Goal: Navigation & Orientation: Find specific page/section

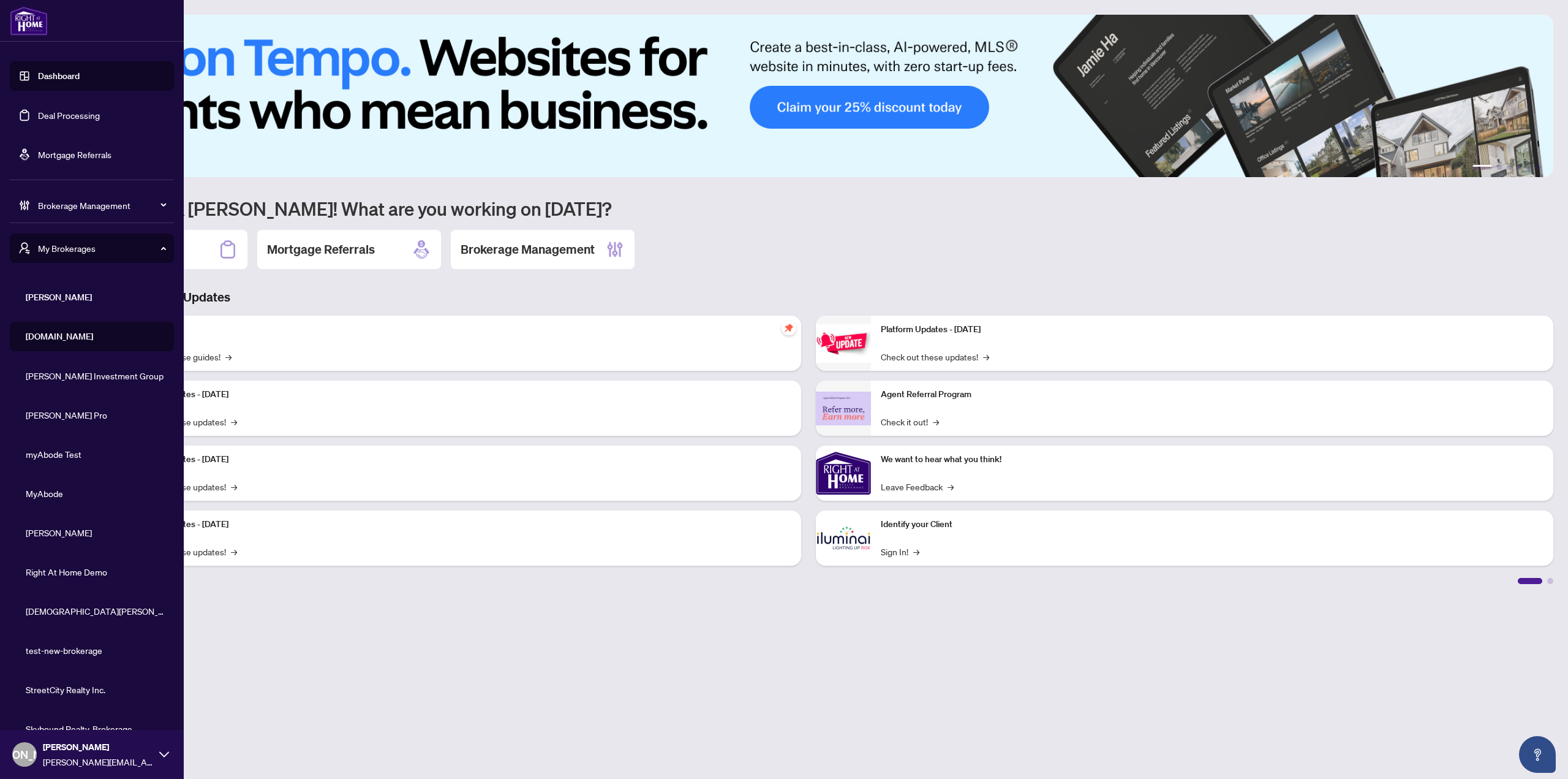
click at [45, 253] on span "My Brokerages" at bounding box center [102, 248] width 128 height 14
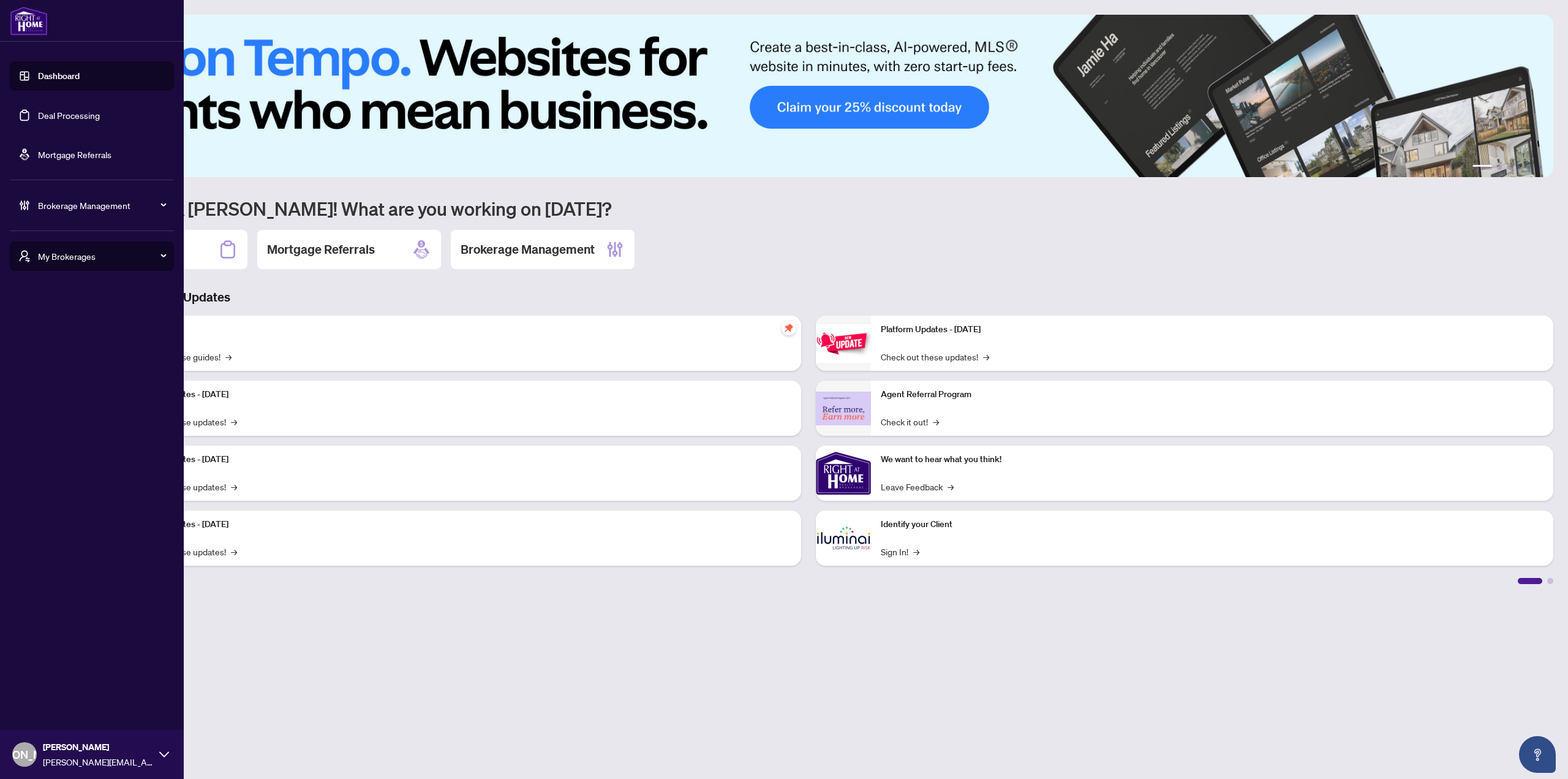
click at [93, 261] on span "My Brokerages" at bounding box center [102, 256] width 128 height 14
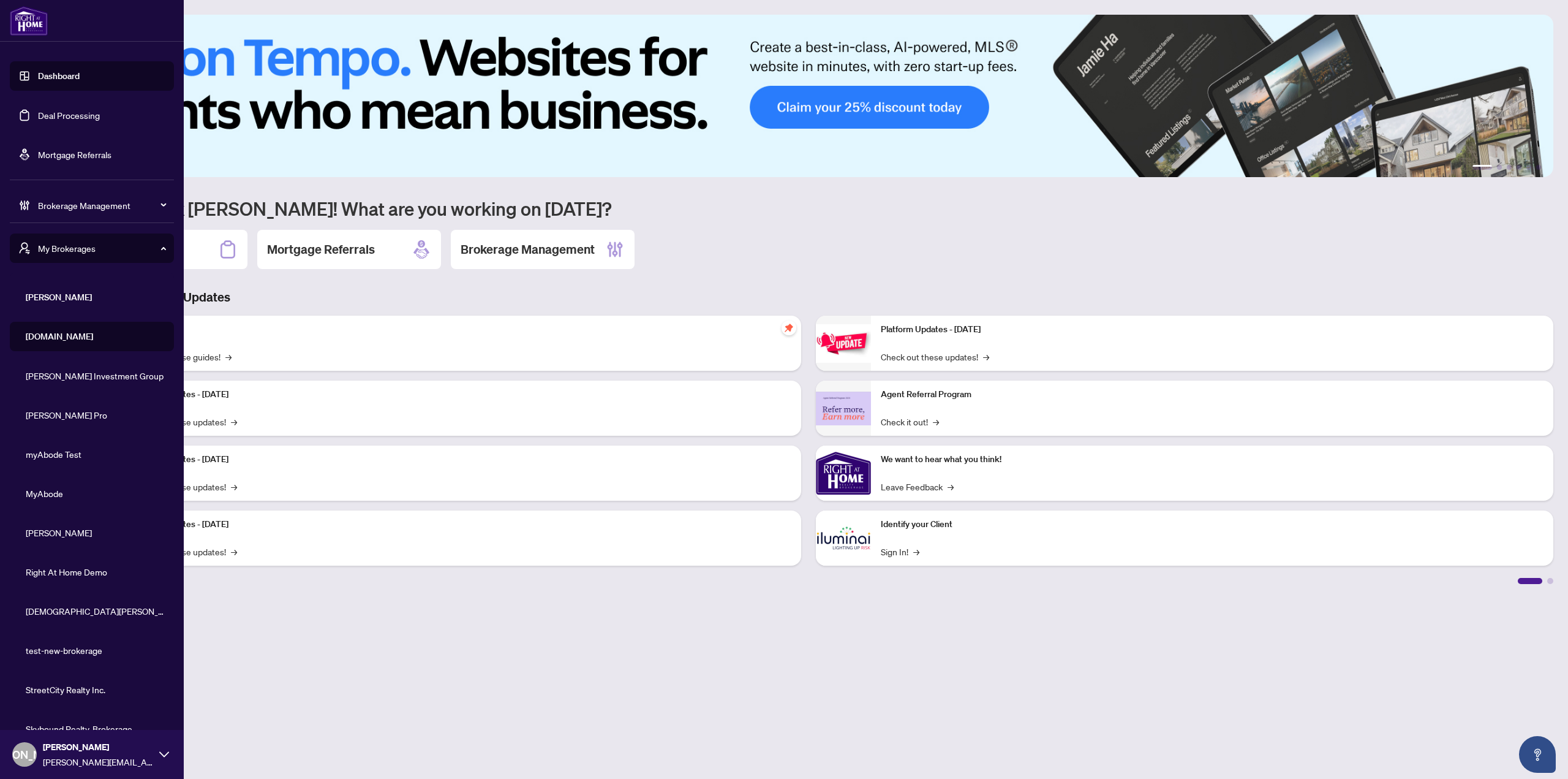
scroll to position [23, 0]
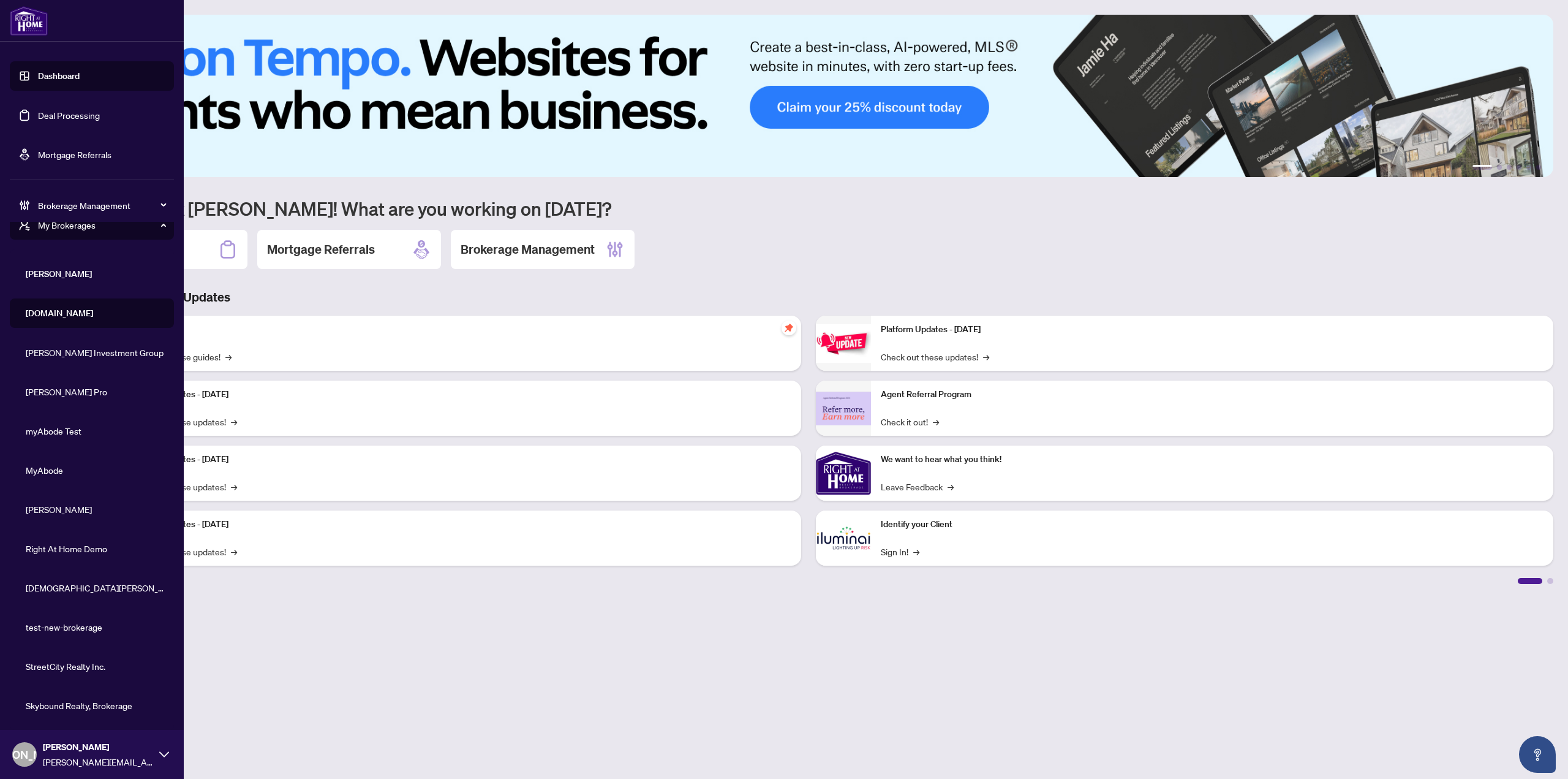
click at [57, 669] on span "StreetCity Realty Inc." at bounding box center [95, 666] width 140 height 14
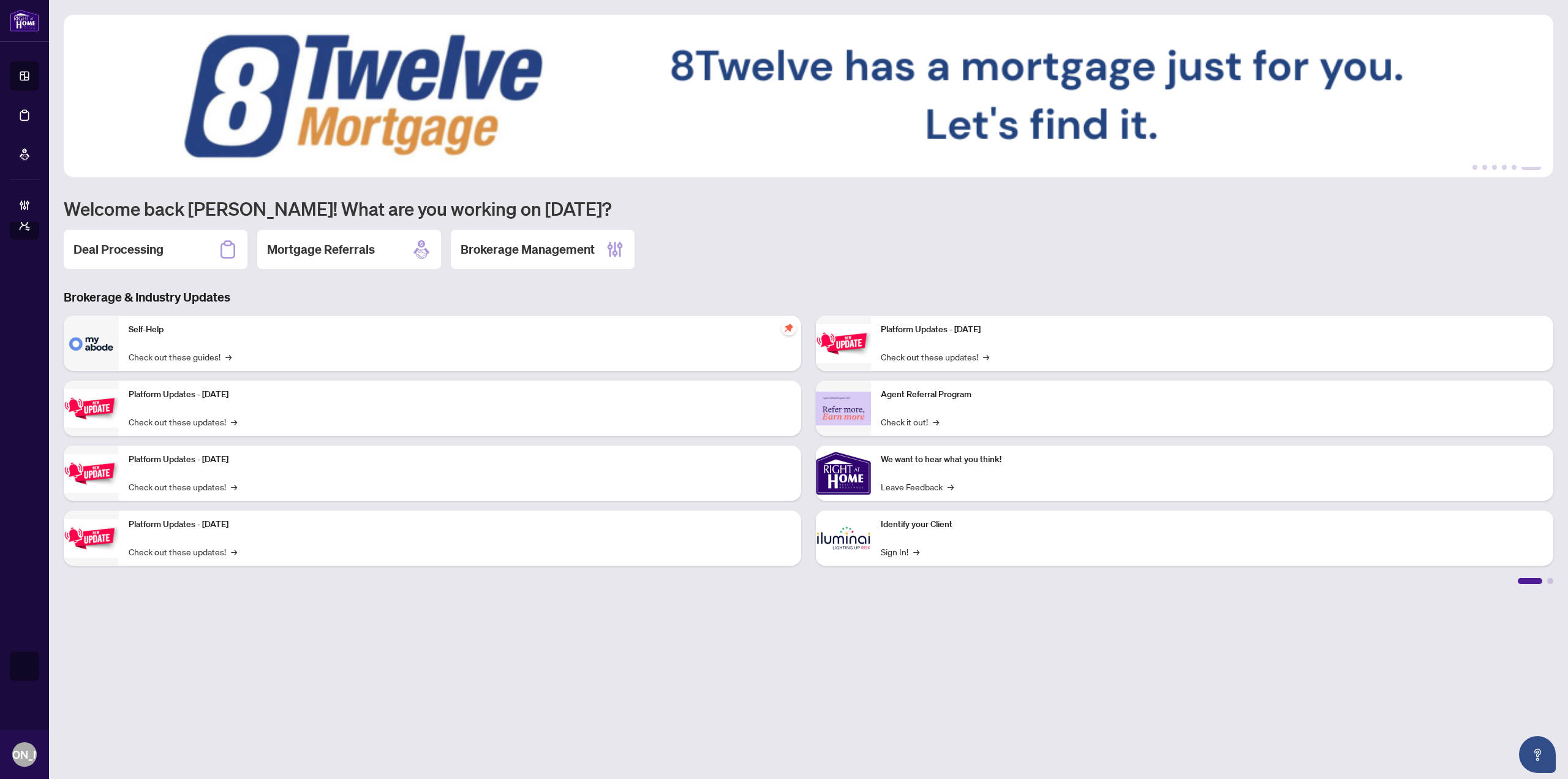
scroll to position [0, 0]
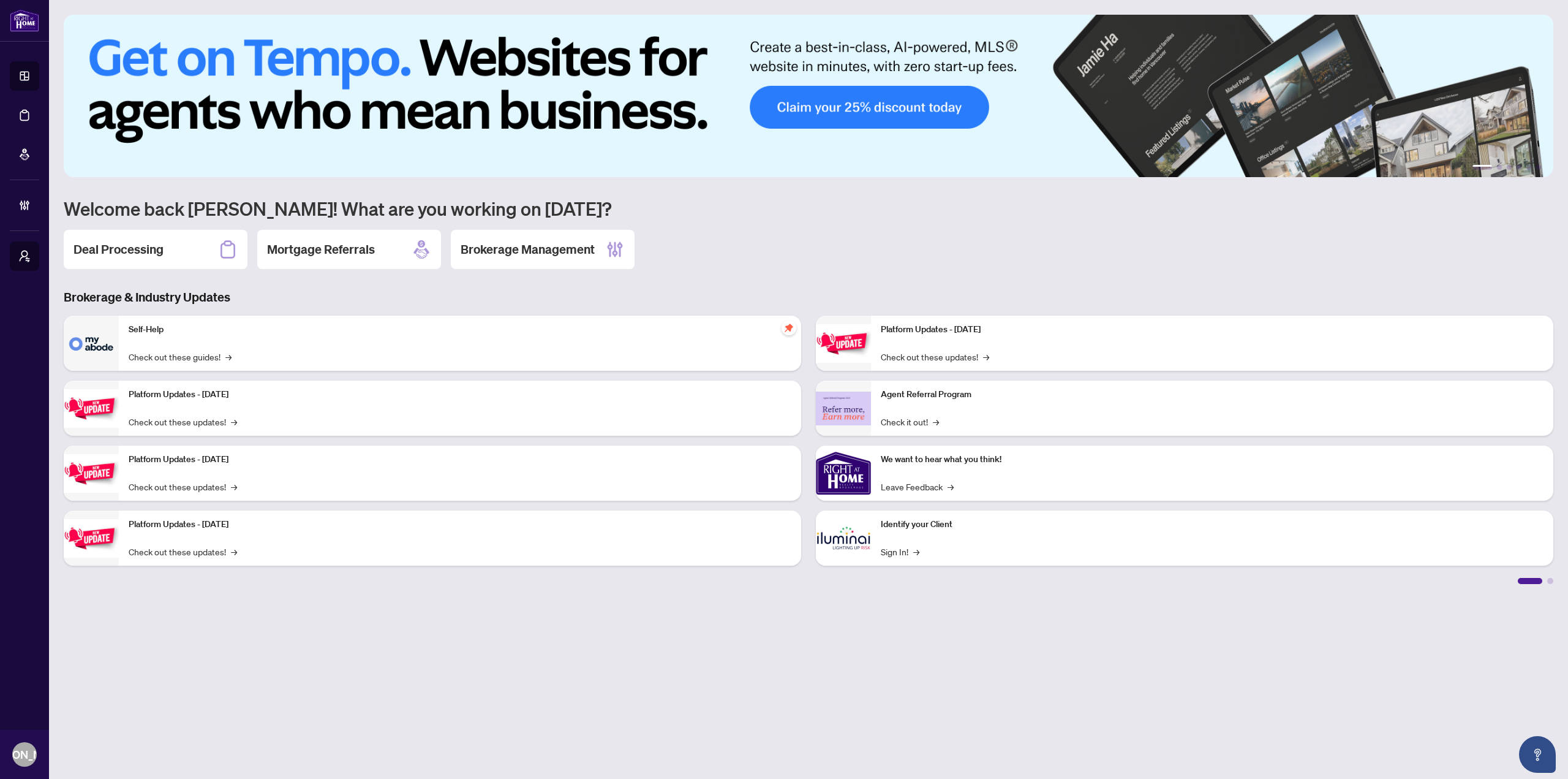
click at [767, 232] on div "Deal Processing Mortgage Referrals Brokerage Management" at bounding box center [808, 249] width 1490 height 39
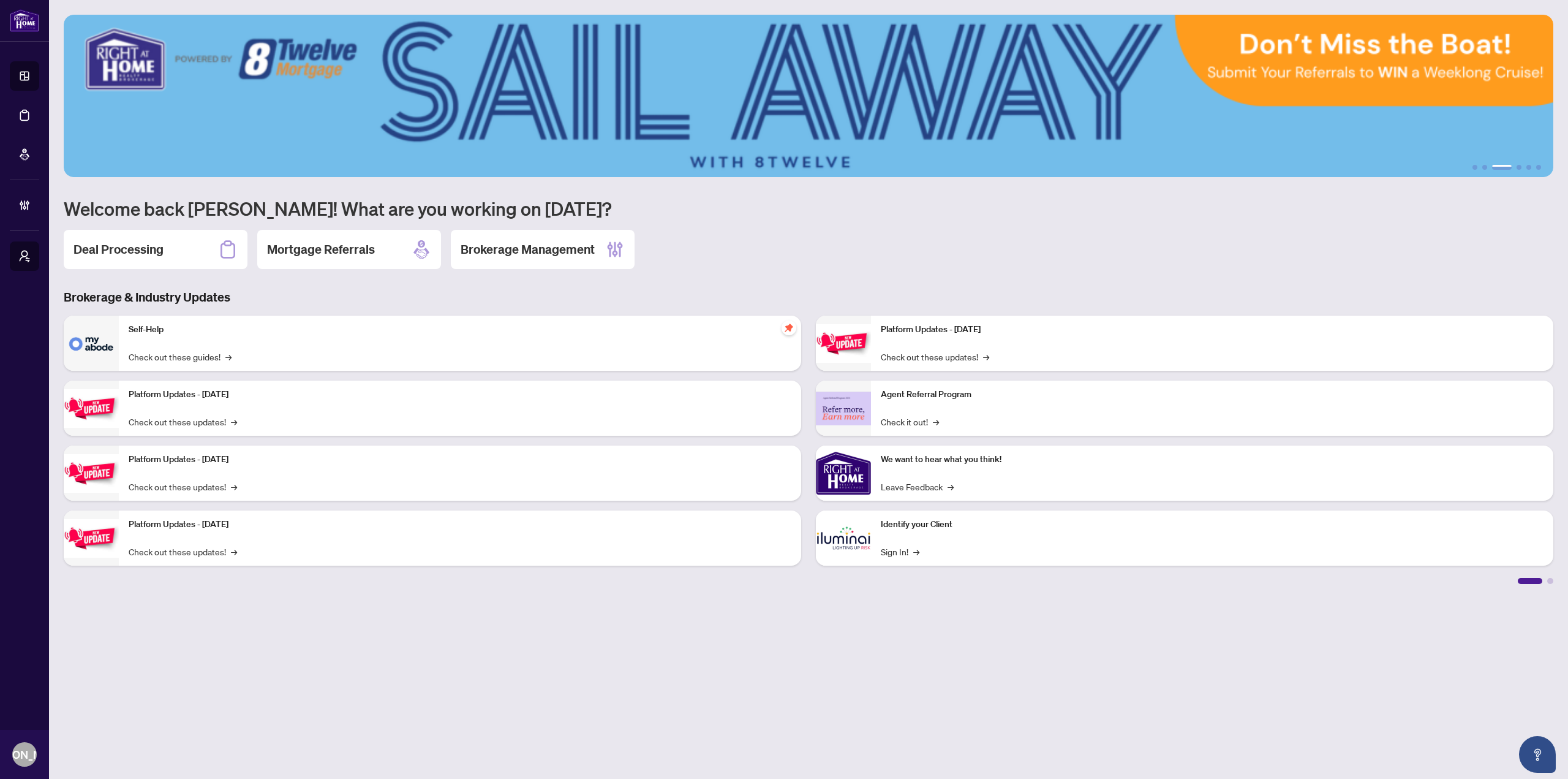
click at [861, 239] on div "Deal Processing Mortgage Referrals Brokerage Management" at bounding box center [808, 249] width 1490 height 39
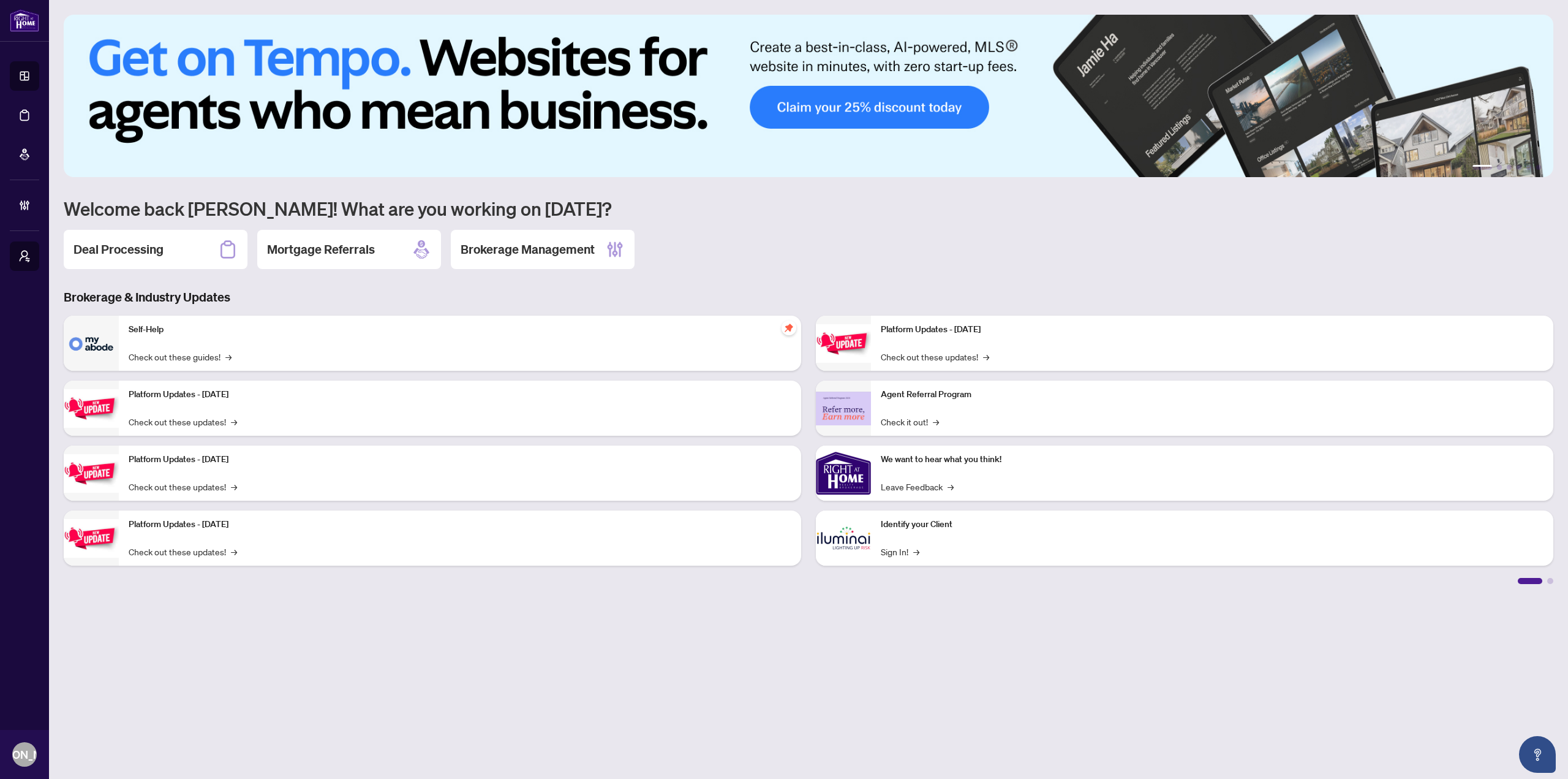
drag, startPoint x: 733, startPoint y: 224, endPoint x: 737, endPoint y: 10, distance: 214.0
click at [733, 219] on div "1 2 3 4 5 6 Welcome back [PERSON_NAME]! What are you working on [DATE]? Deal Pr…" at bounding box center [808, 299] width 1490 height 569
